Goal: Navigation & Orientation: Find specific page/section

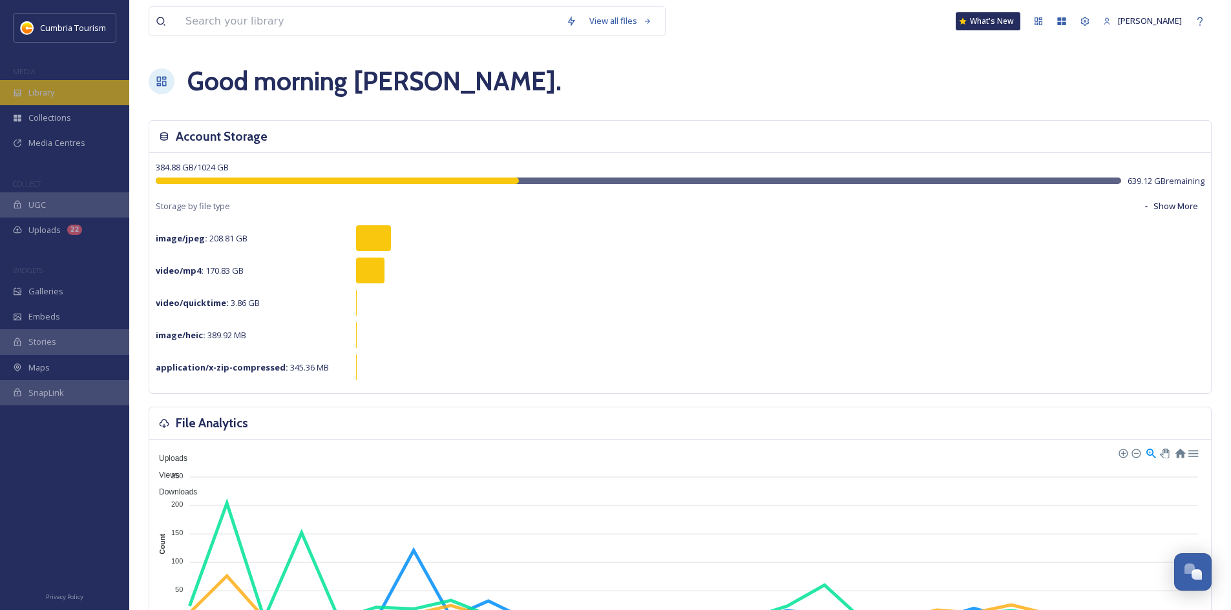
click at [55, 101] on div "Library" at bounding box center [64, 92] width 129 height 25
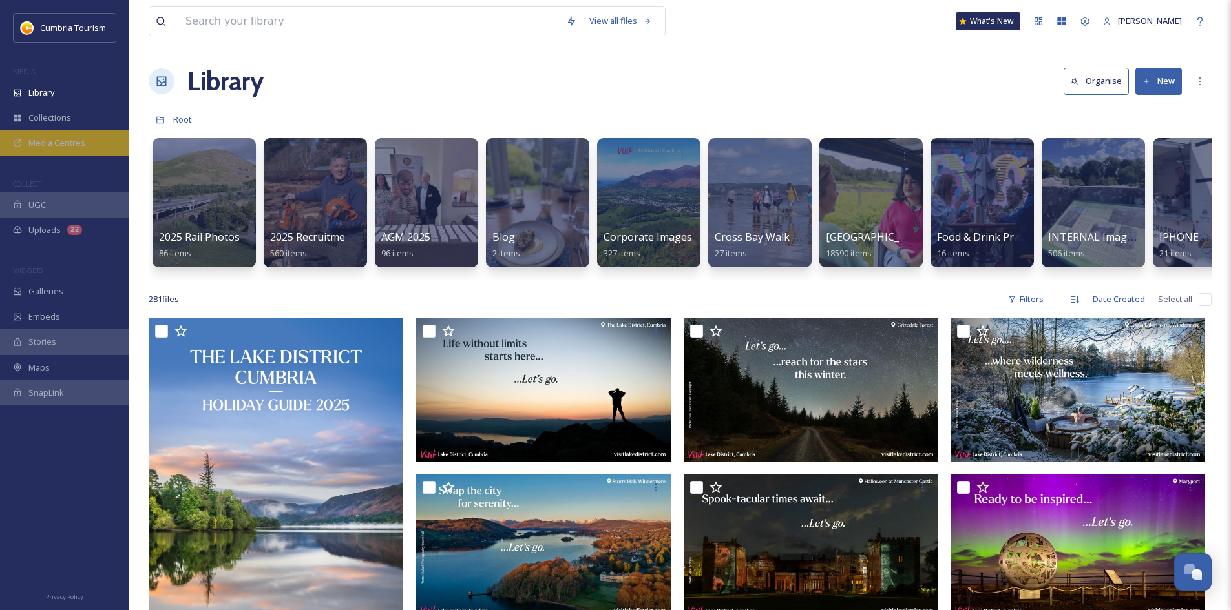
click at [52, 147] on span "Media Centres" at bounding box center [56, 143] width 57 height 12
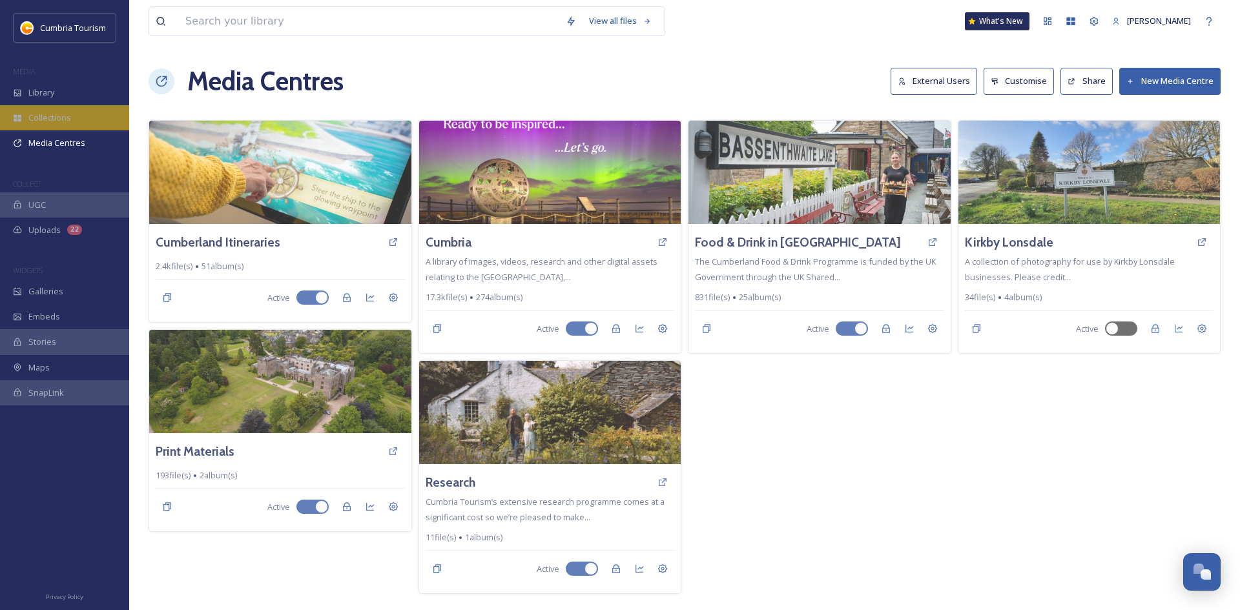
click at [61, 119] on span "Collections" at bounding box center [49, 118] width 43 height 12
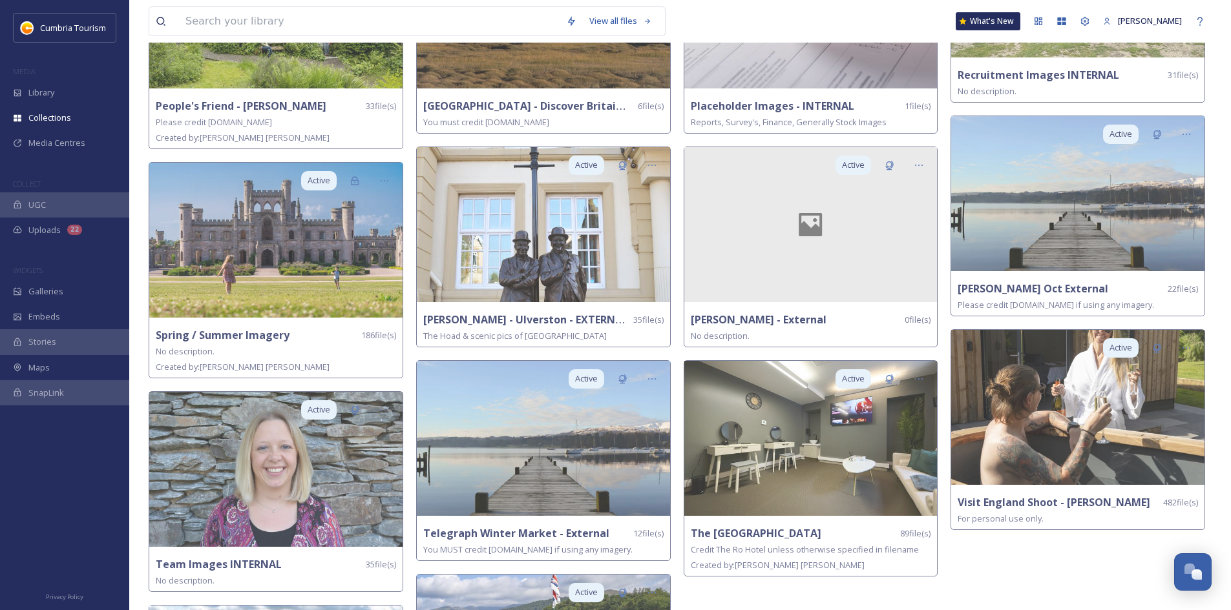
scroll to position [2196, 0]
